Goal: Information Seeking & Learning: Understand process/instructions

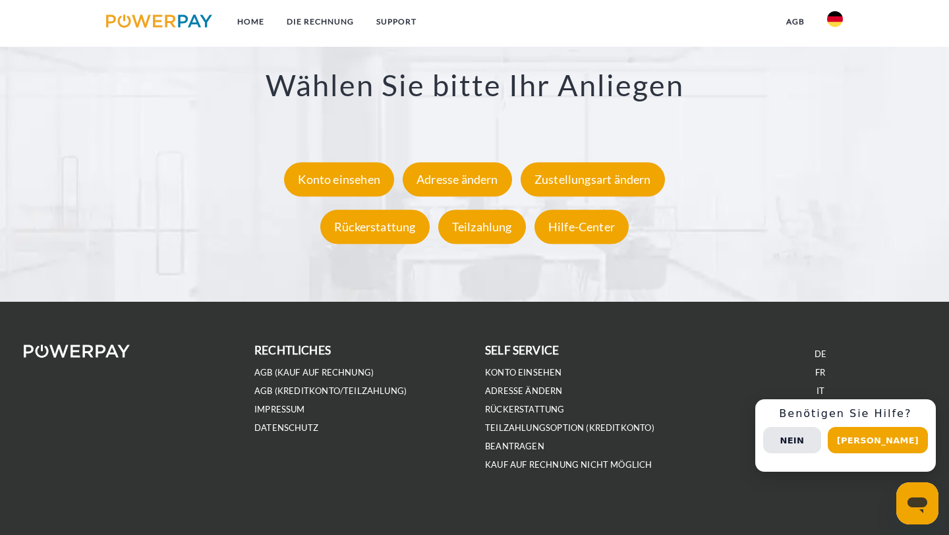
scroll to position [2445, 0]
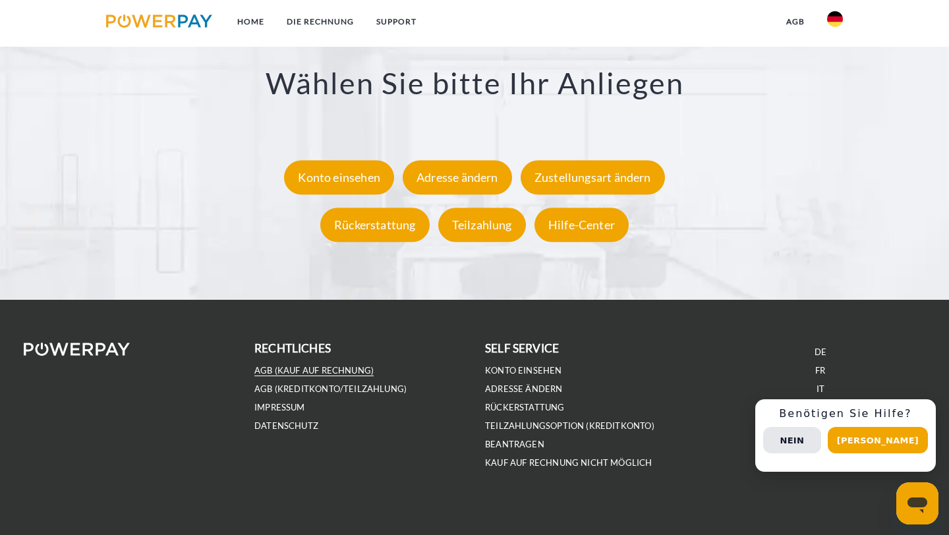
click at [266, 372] on link "AGB (Kauf auf Rechnung)" at bounding box center [313, 370] width 119 height 11
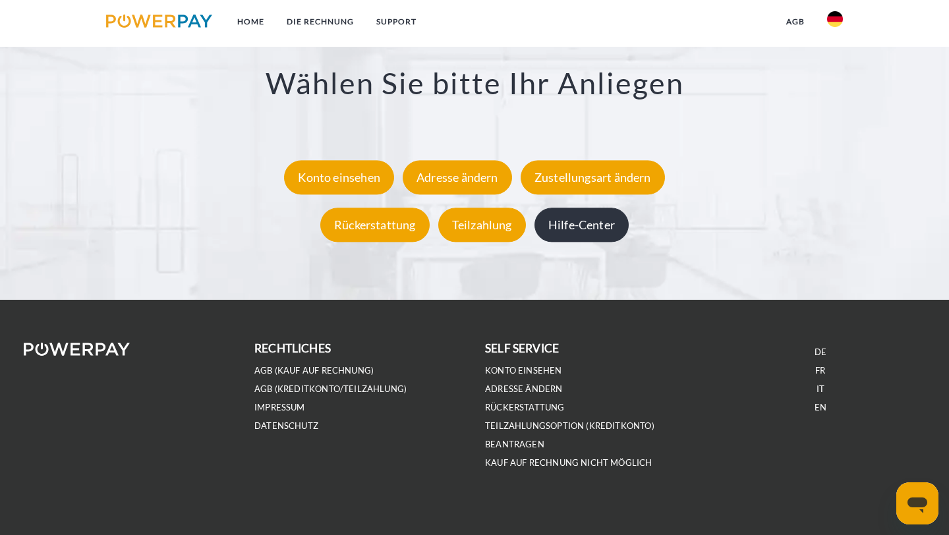
click at [563, 224] on div "Hilfe-Center" at bounding box center [581, 224] width 94 height 34
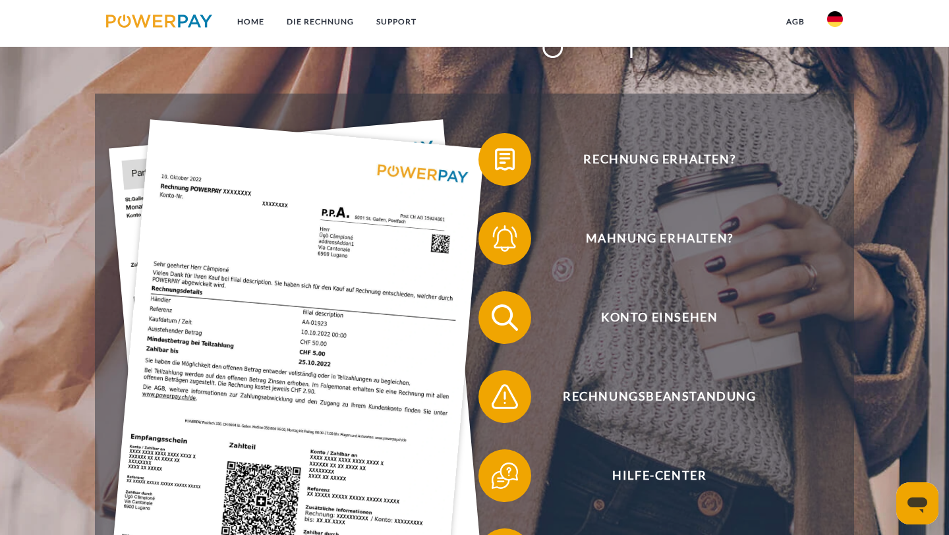
scroll to position [205, 0]
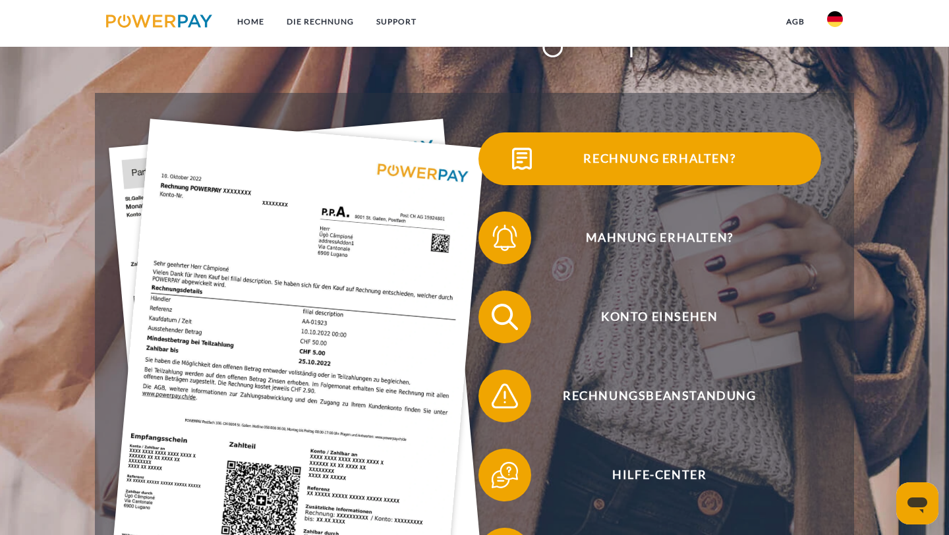
click at [619, 157] on span "Rechnung erhalten?" at bounding box center [659, 158] width 323 height 53
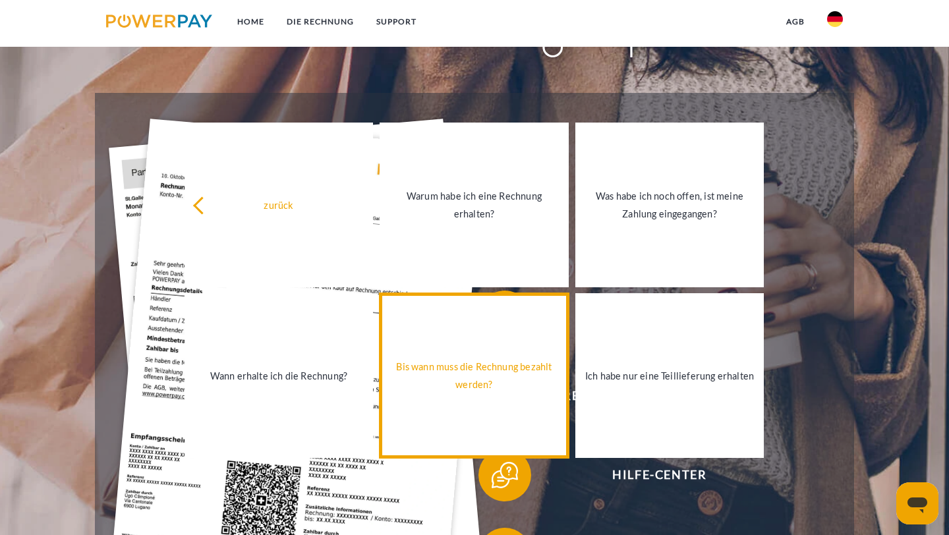
click at [468, 389] on div "Bis wann muss die Rechnung bezahlt werden?" at bounding box center [473, 376] width 173 height 36
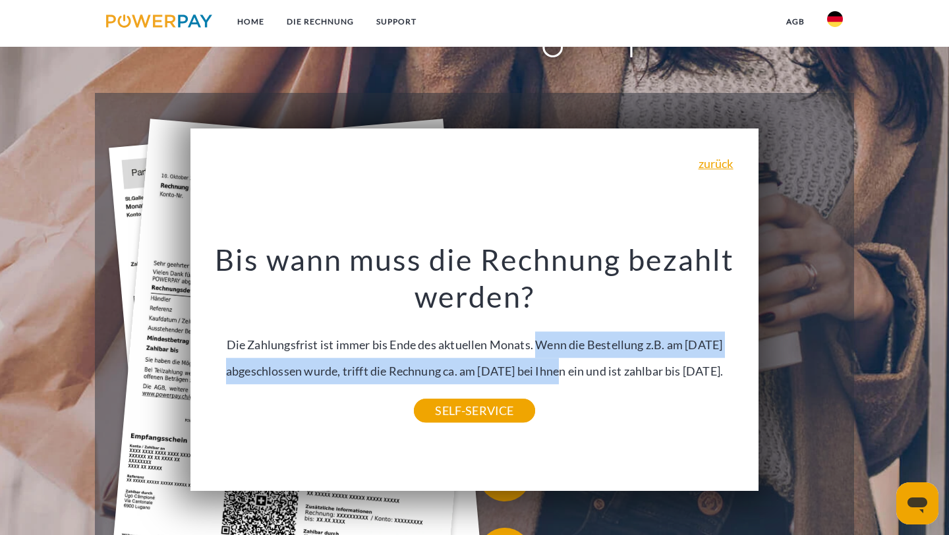
drag, startPoint x: 514, startPoint y: 346, endPoint x: 512, endPoint y: 379, distance: 32.4
click at [512, 379] on div "Bis wann muss die Rechnung bezahlt werden? Die Zahlungsfrist ist immer bis Ende…" at bounding box center [474, 326] width 551 height 170
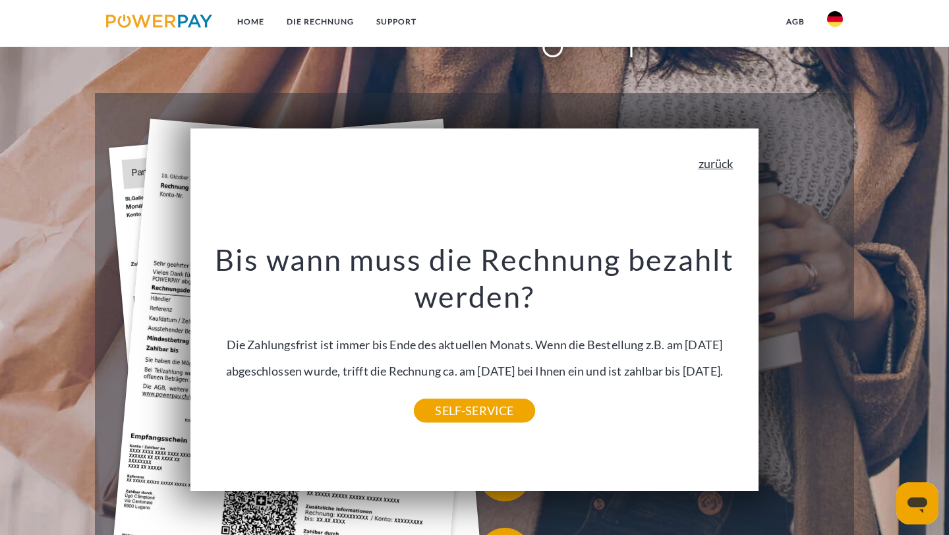
click at [706, 163] on link "zurück" at bounding box center [715, 163] width 35 height 12
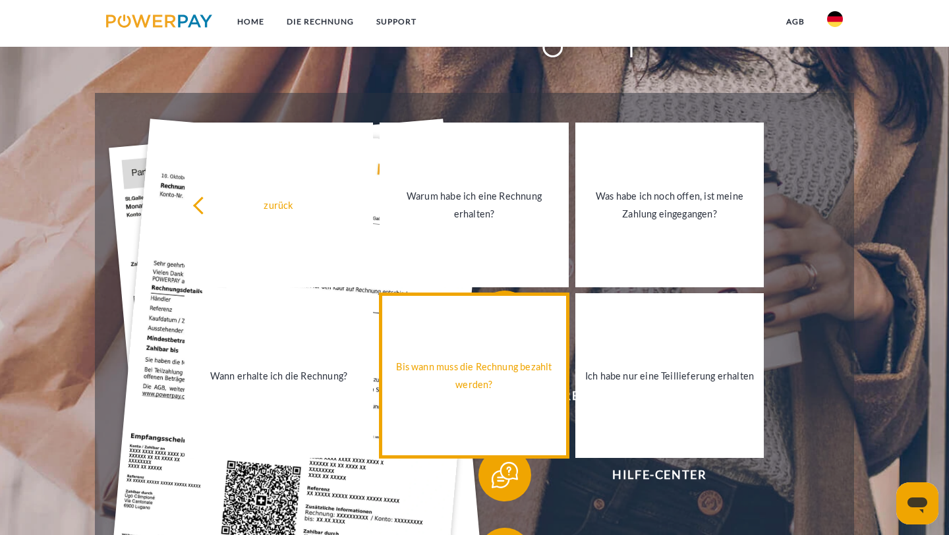
click at [460, 380] on div "Bis wann muss die Rechnung bezahlt werden?" at bounding box center [473, 376] width 173 height 36
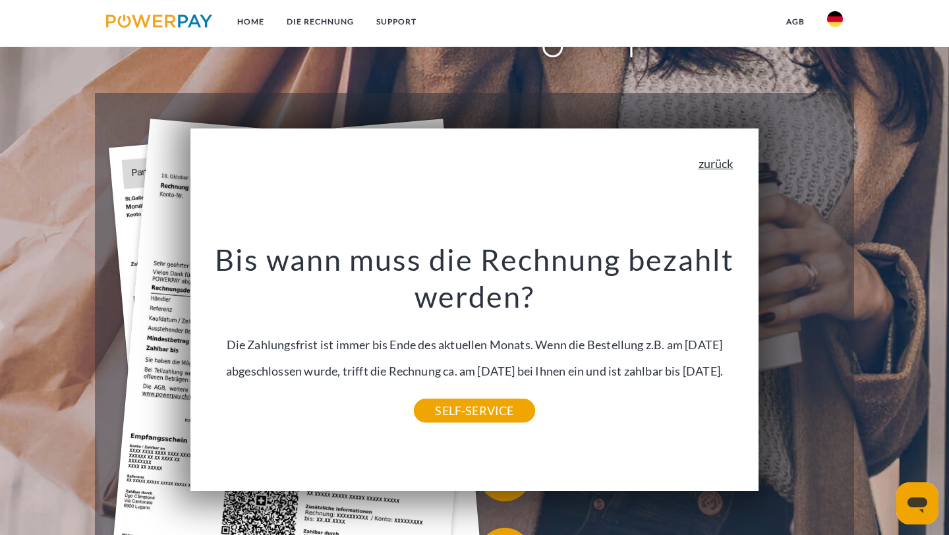
click at [721, 162] on link "zurück" at bounding box center [715, 163] width 35 height 12
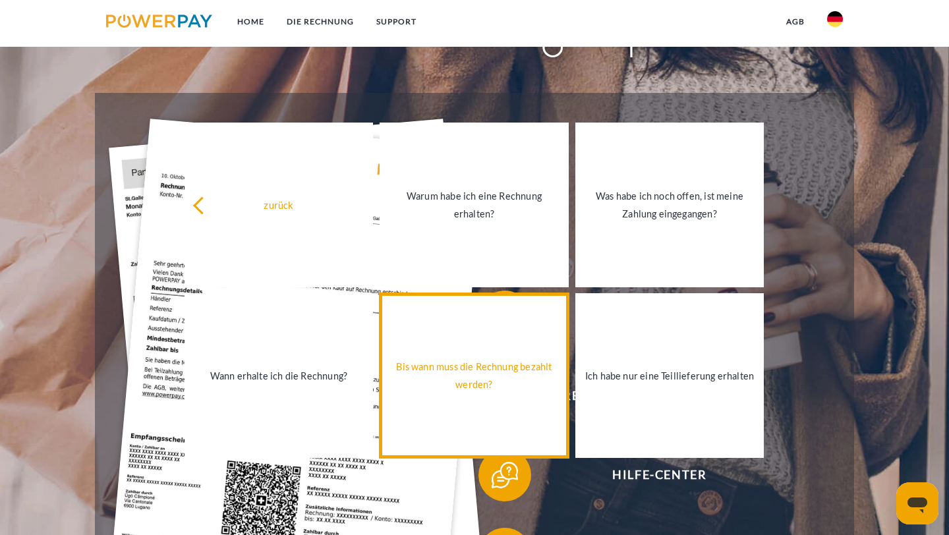
click at [513, 381] on div "Bis wann muss die Rechnung bezahlt werden?" at bounding box center [473, 376] width 173 height 36
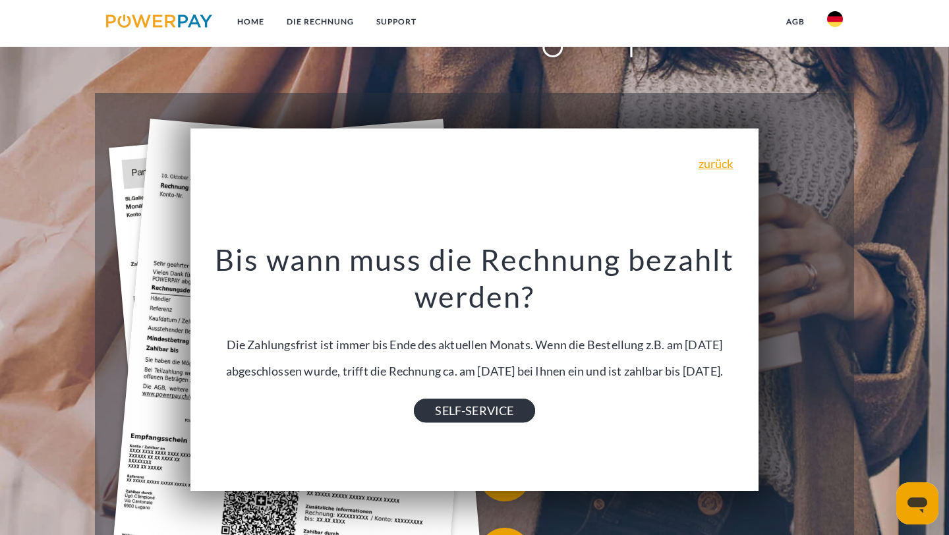
click at [475, 408] on link "SELF-SERVICE" at bounding box center [474, 411] width 121 height 24
